Goal: Transaction & Acquisition: Purchase product/service

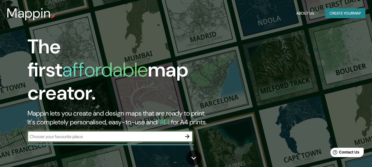
click at [95, 134] on input "text" at bounding box center [105, 137] width 154 height 6
type input "rincón del peñón aurora"
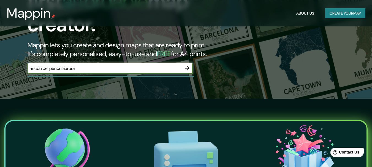
scroll to position [67, 0]
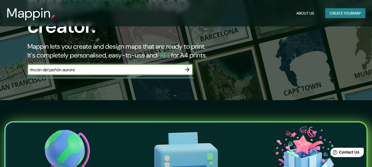
click at [189, 66] on icon "button" at bounding box center [187, 69] width 7 height 7
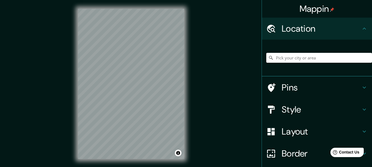
click at [318, 56] on input "Pick your city or area" at bounding box center [319, 58] width 106 height 10
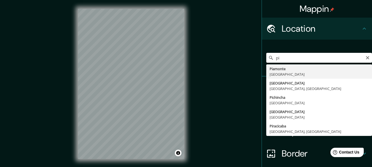
type input "p"
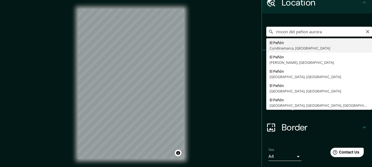
scroll to position [25, 0]
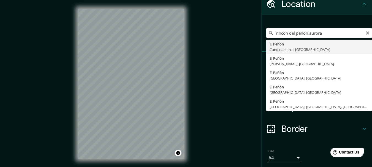
drag, startPoint x: 322, startPoint y: 33, endPoint x: 270, endPoint y: 32, distance: 52.6
click at [270, 32] on input "rincon del peñon aurora" at bounding box center [319, 33] width 106 height 10
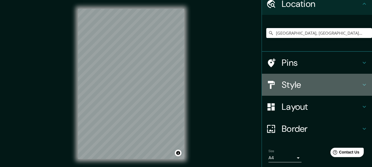
click at [352, 90] on h4 "Style" at bounding box center [321, 84] width 79 height 11
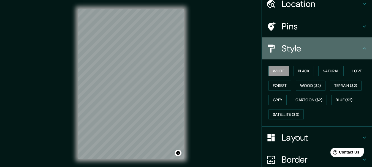
click at [360, 44] on div "Style" at bounding box center [317, 48] width 110 height 22
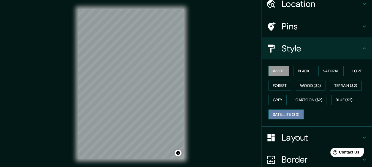
click at [272, 113] on button "Satellite ($3)" at bounding box center [286, 115] width 35 height 10
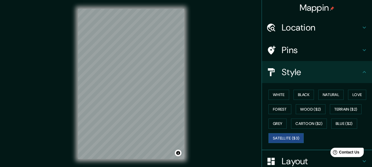
scroll to position [0, 0]
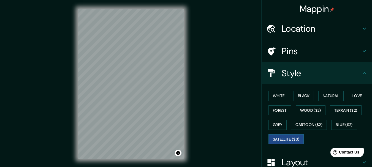
click at [343, 22] on div "Location" at bounding box center [317, 29] width 110 height 22
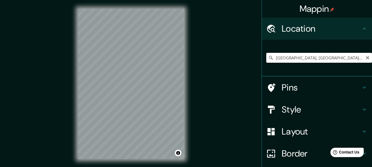
click at [356, 59] on input "[GEOGRAPHIC_DATA], [GEOGRAPHIC_DATA], [GEOGRAPHIC_DATA]" at bounding box center [319, 58] width 106 height 10
drag, startPoint x: 356, startPoint y: 59, endPoint x: 266, endPoint y: 52, distance: 89.8
click at [266, 52] on div "[GEOGRAPHIC_DATA], [GEOGRAPHIC_DATA], [GEOGRAPHIC_DATA]" at bounding box center [319, 58] width 106 height 28
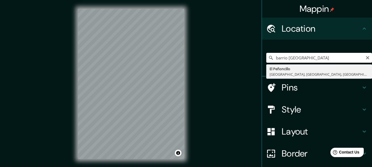
click at [295, 61] on input "barrio [GEOGRAPHIC_DATA]" at bounding box center [319, 58] width 106 height 10
click at [327, 59] on input "barrio [GEOGRAPHIC_DATA]" at bounding box center [319, 58] width 106 height 10
type input "barrio [GEOGRAPHIC_DATA]"
